Goal: Task Accomplishment & Management: Manage account settings

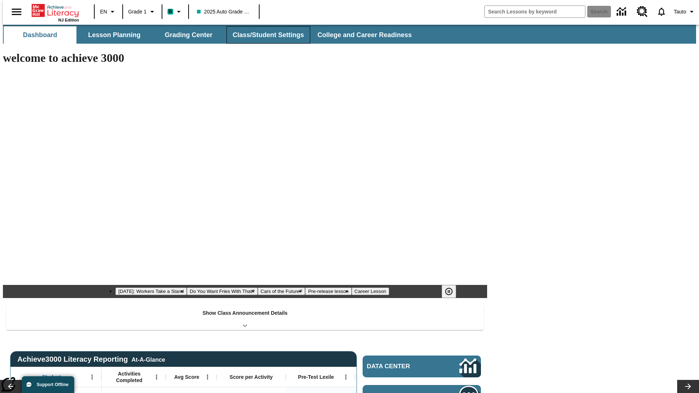
click at [264, 35] on button "Class/Student Settings" at bounding box center [269, 34] width 84 height 17
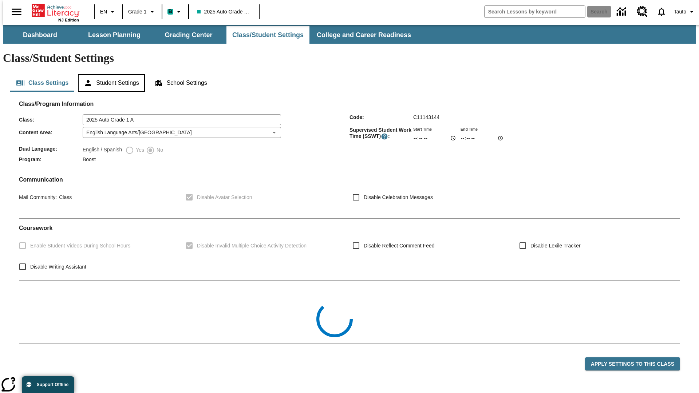
click at [110, 74] on button "Student Settings" at bounding box center [111, 82] width 67 height 17
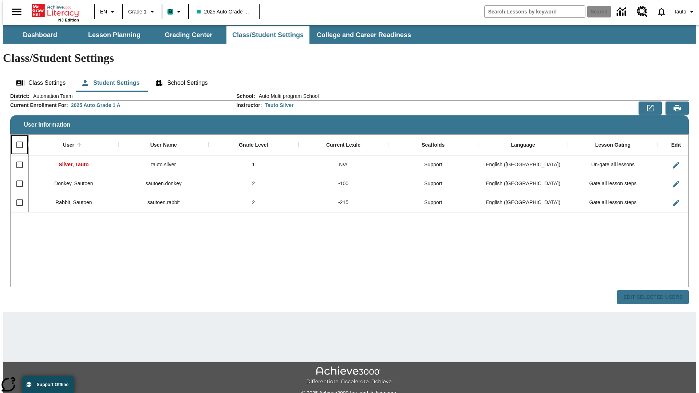
click at [16, 137] on input "Select all rows" at bounding box center [19, 144] width 15 height 15
checkbox input "true"
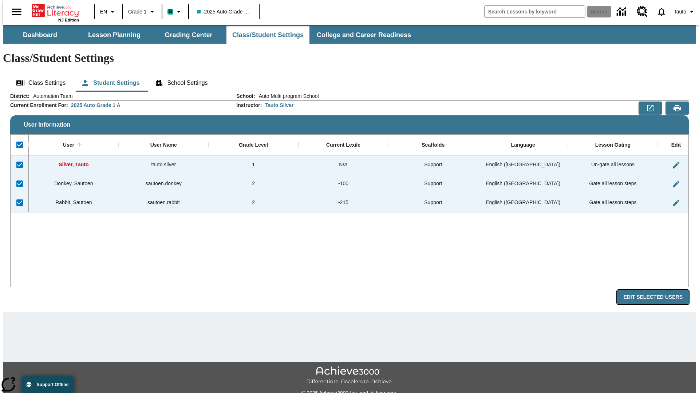
click at [659, 290] on button "Edit Selected Users" at bounding box center [653, 297] width 72 height 14
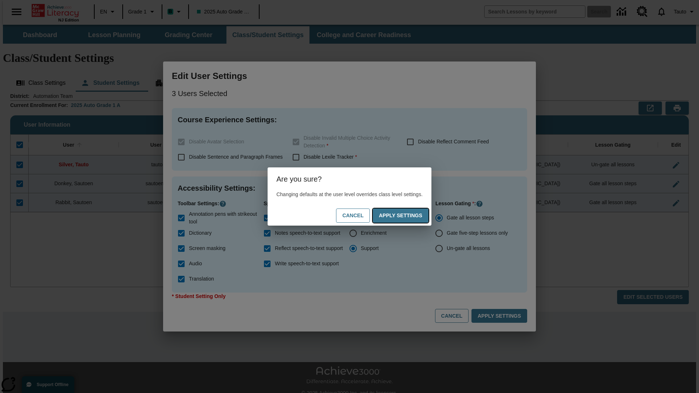
click at [408, 216] on button "Apply Settings" at bounding box center [401, 216] width 56 height 14
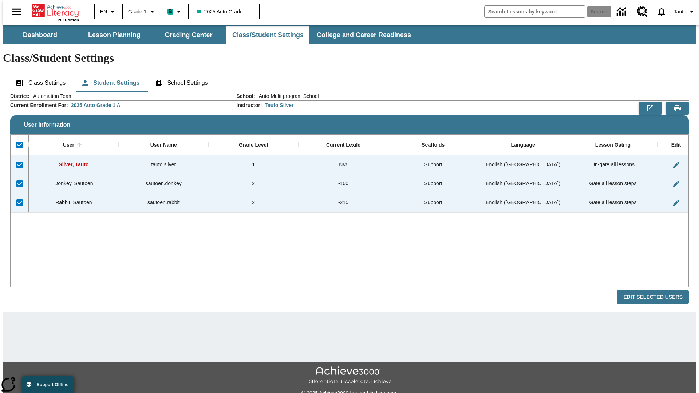
checkbox input "false"
click at [682, 12] on span "Tauto" at bounding box center [680, 12] width 12 height 8
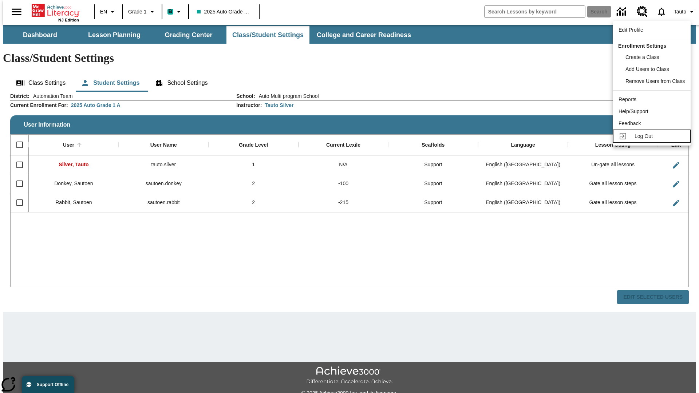
click at [653, 136] on span "Log Out" at bounding box center [644, 136] width 18 height 6
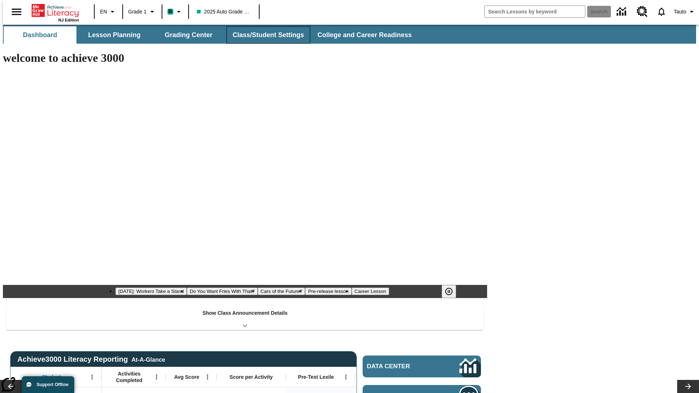
click at [264, 35] on button "Class/Student Settings" at bounding box center [269, 34] width 84 height 17
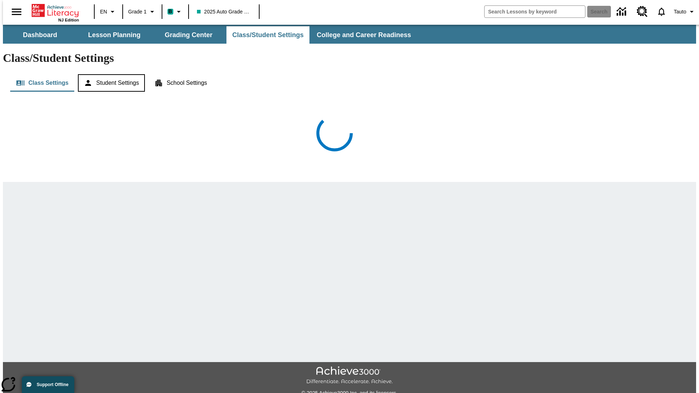
click at [110, 74] on button "Student Settings" at bounding box center [111, 82] width 67 height 17
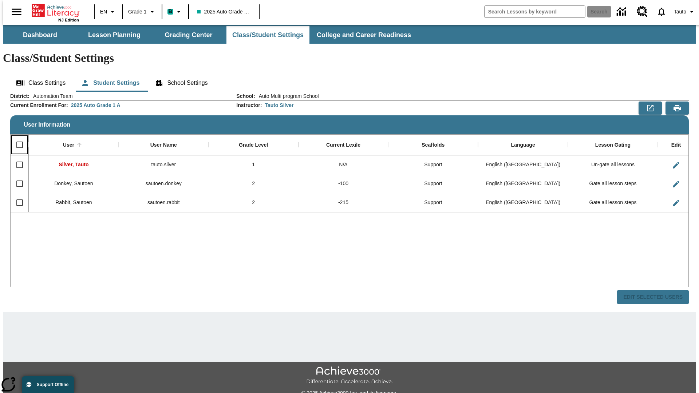
click at [16, 137] on input "Select all rows" at bounding box center [19, 144] width 15 height 15
checkbox input "true"
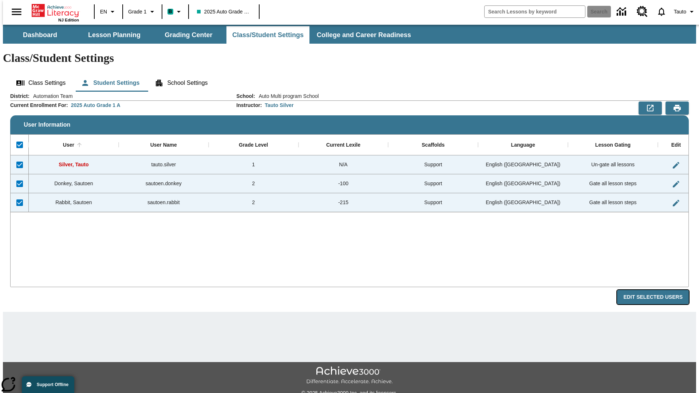
click at [659, 290] on button "Edit Selected Users" at bounding box center [653, 297] width 72 height 14
